Goal: Information Seeking & Learning: Stay updated

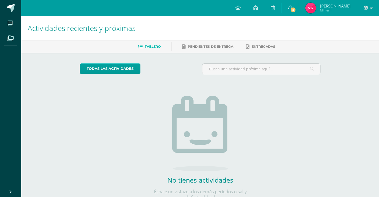
click at [295, 8] on span "3" at bounding box center [293, 10] width 6 height 6
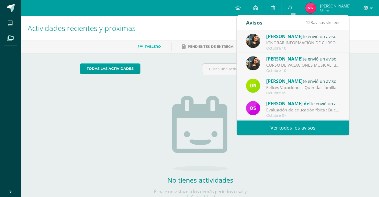
click at [322, 40] on div "IGNORAR INFORMACIÓN DE CURSOS DE VACACIONES MUSICALES: Buen día, favor de Ignor…" at bounding box center [303, 43] width 74 height 6
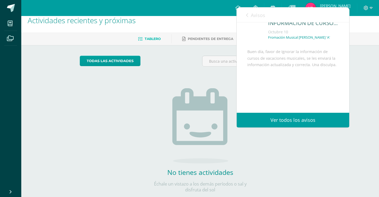
scroll to position [20, 0]
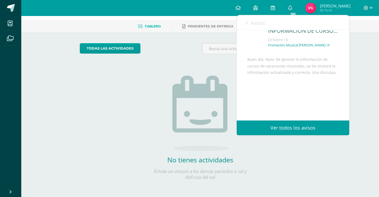
click at [246, 20] on link "Avisos" at bounding box center [255, 22] width 19 height 15
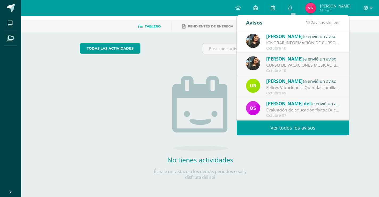
click at [278, 61] on span "[PERSON_NAME]" at bounding box center [284, 59] width 36 height 6
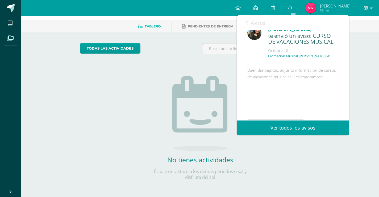
scroll to position [0, 0]
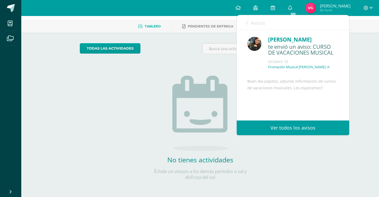
click at [249, 18] on link "Avisos" at bounding box center [255, 22] width 19 height 15
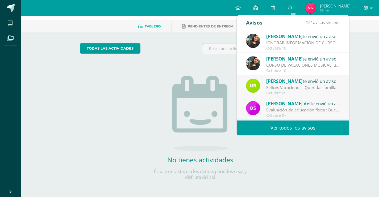
click at [292, 91] on div "Octubre 09" at bounding box center [303, 93] width 74 height 5
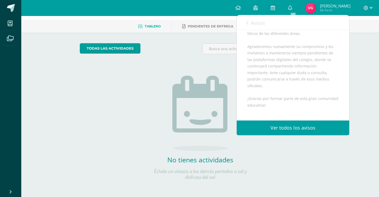
scroll to position [198, 0]
click at [258, 25] on span "Avisos" at bounding box center [258, 23] width 14 height 6
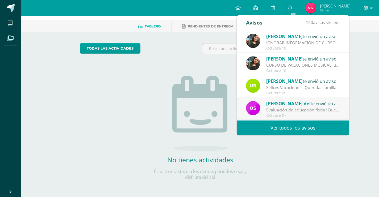
click at [280, 102] on span "[PERSON_NAME] del" at bounding box center [288, 103] width 44 height 6
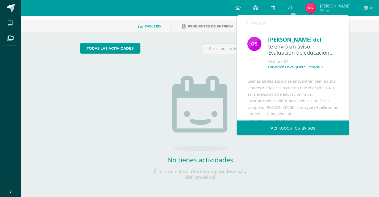
scroll to position [0, 0]
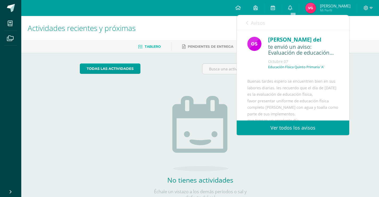
click at [244, 22] on div "Avisos 149 avisos sin leer Avisos" at bounding box center [293, 22] width 113 height 15
click at [253, 25] on span "Avisos" at bounding box center [258, 23] width 14 height 6
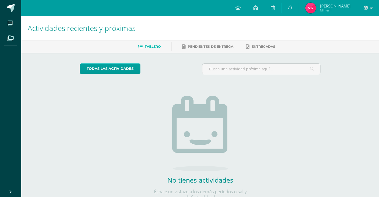
click at [75, 147] on div "todas las Actividades No tienes actividades Échale un vistazo a los demás perío…" at bounding box center [200, 135] width 262 height 165
